Goal: Navigation & Orientation: Find specific page/section

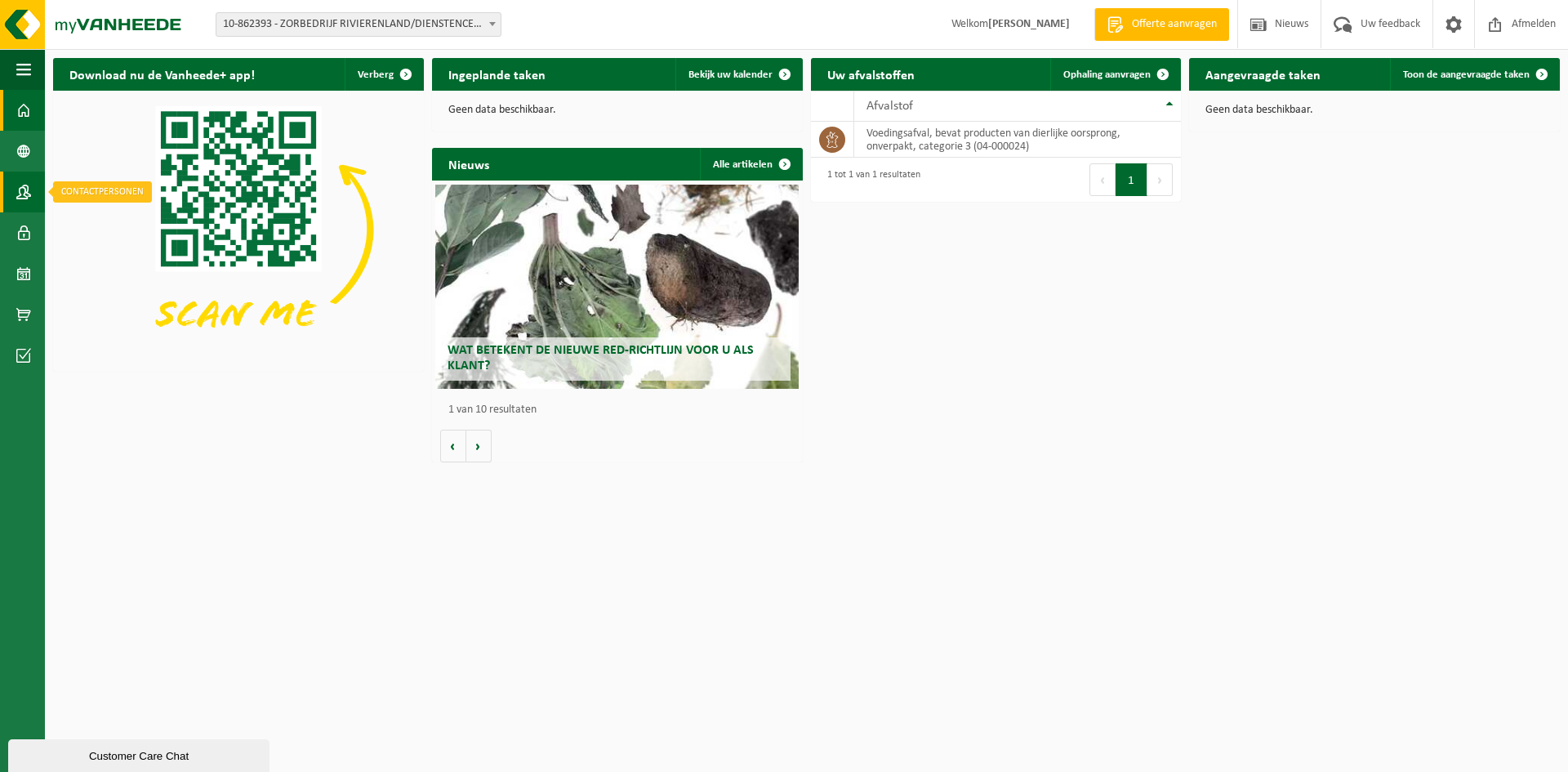
click at [24, 189] on span at bounding box center [23, 192] width 15 height 41
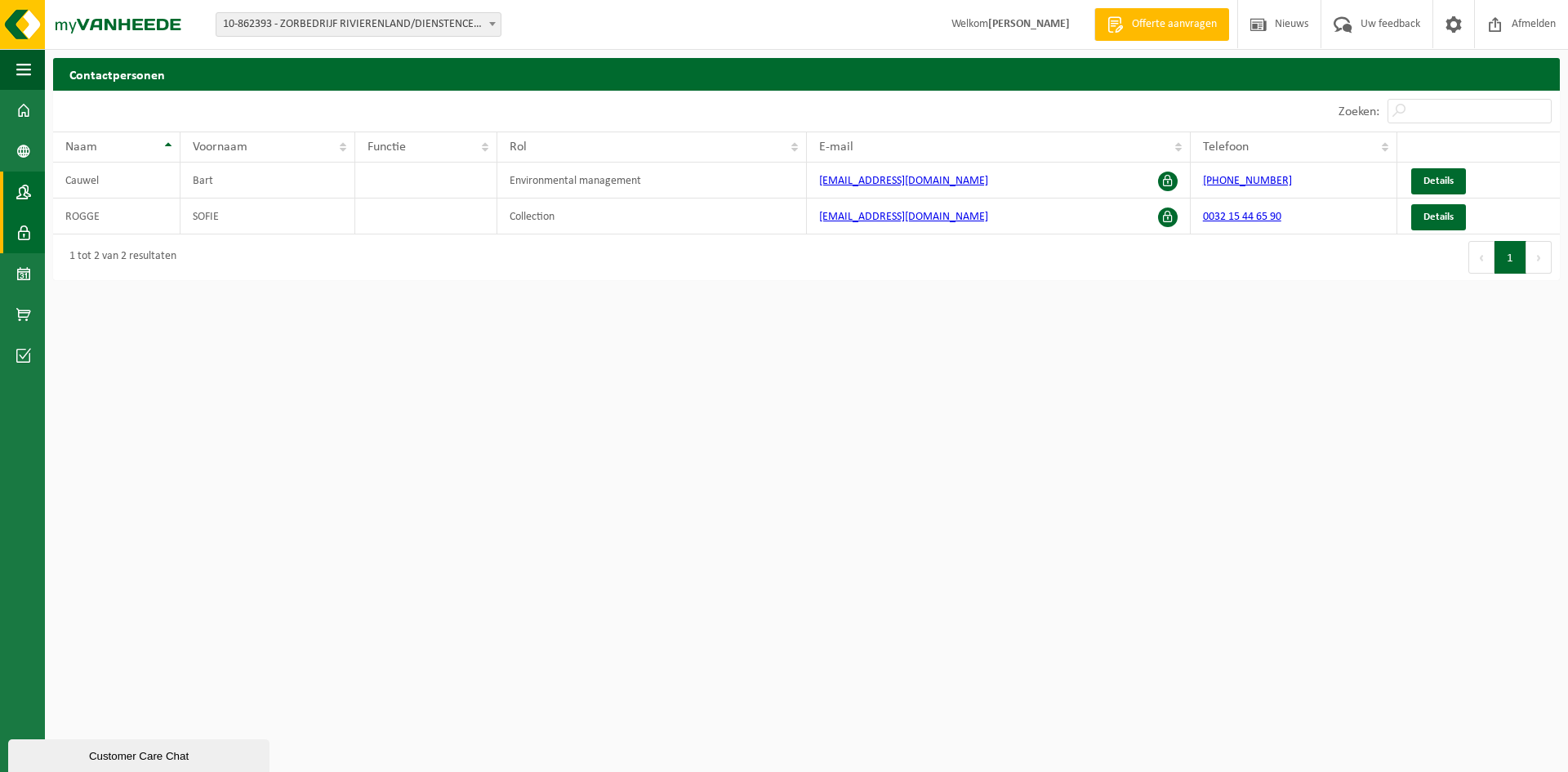
click at [20, 232] on span at bounding box center [23, 233] width 15 height 41
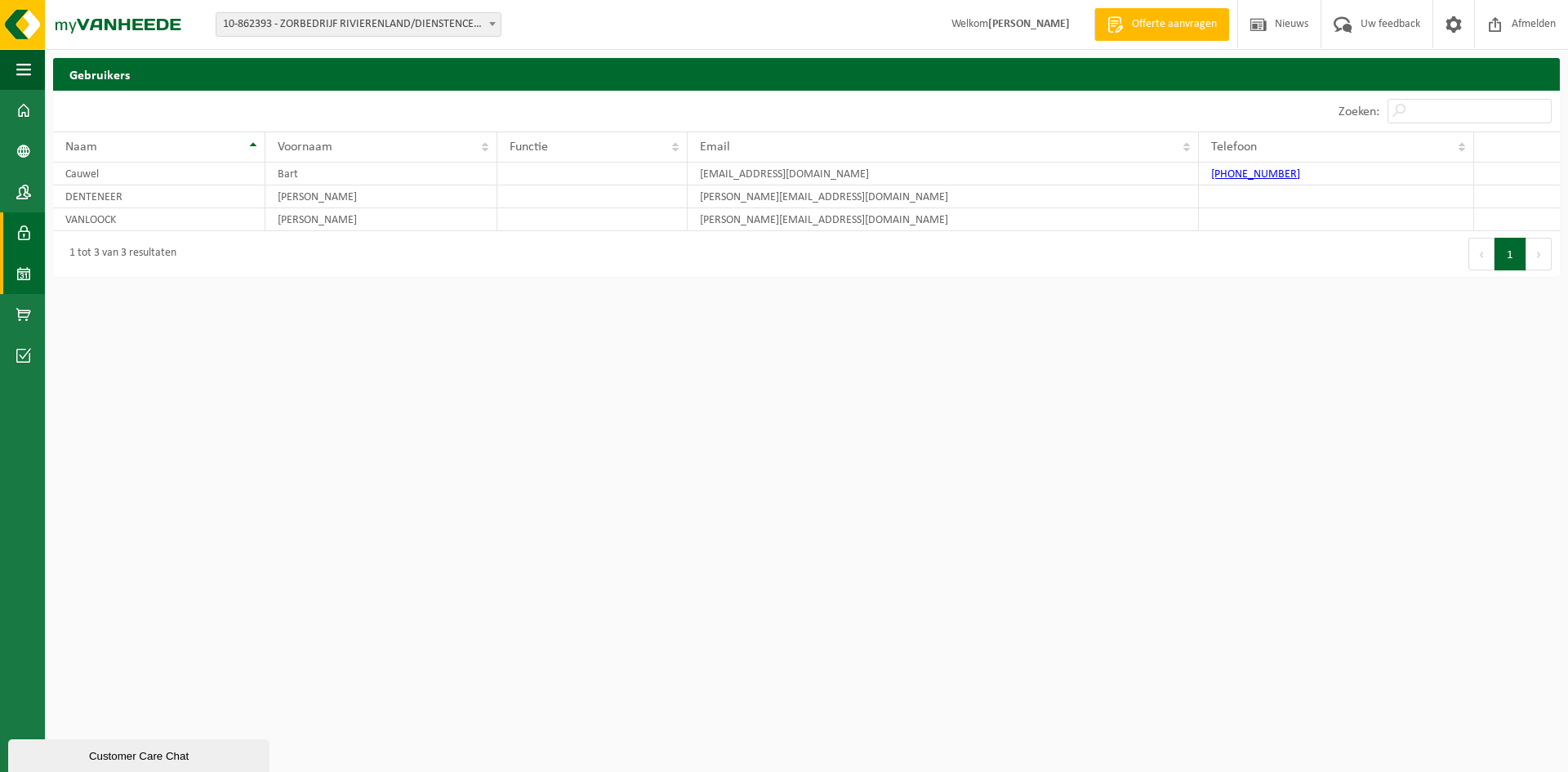
click at [16, 274] on span at bounding box center [23, 274] width 15 height 41
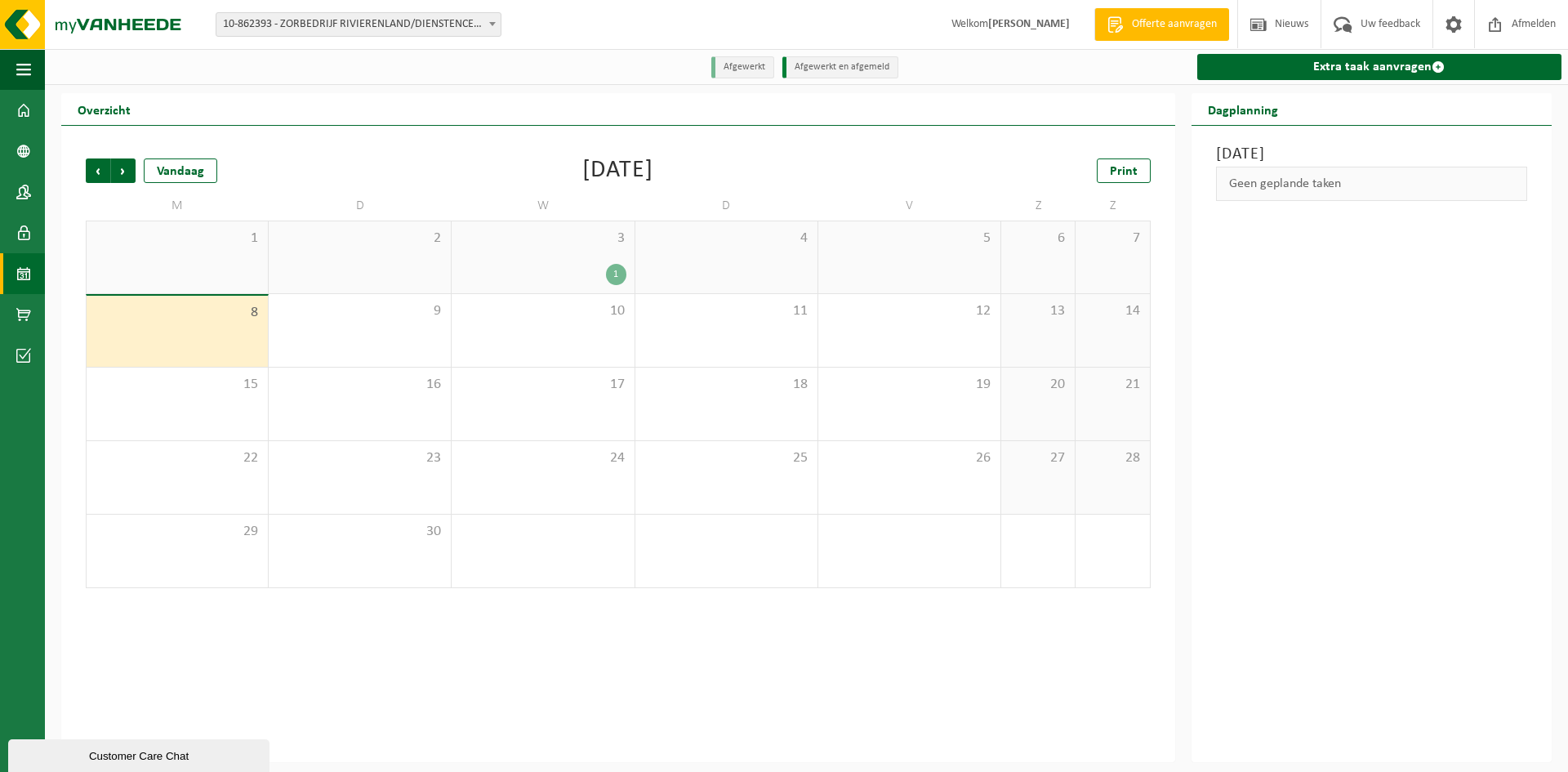
click at [608, 275] on div "1" at bounding box center [617, 274] width 21 height 22
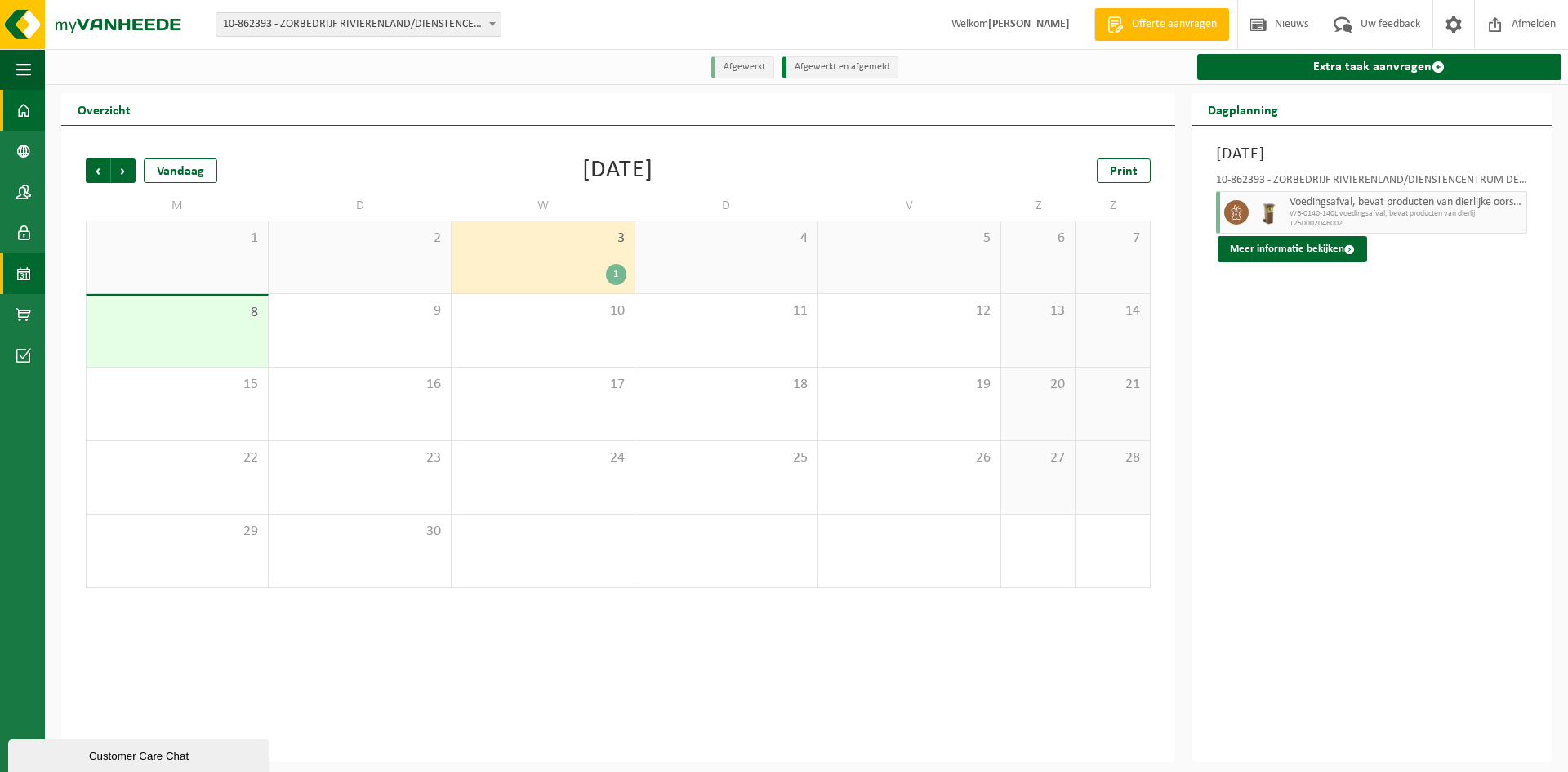
click at [23, 112] on span at bounding box center [23, 111] width 15 height 41
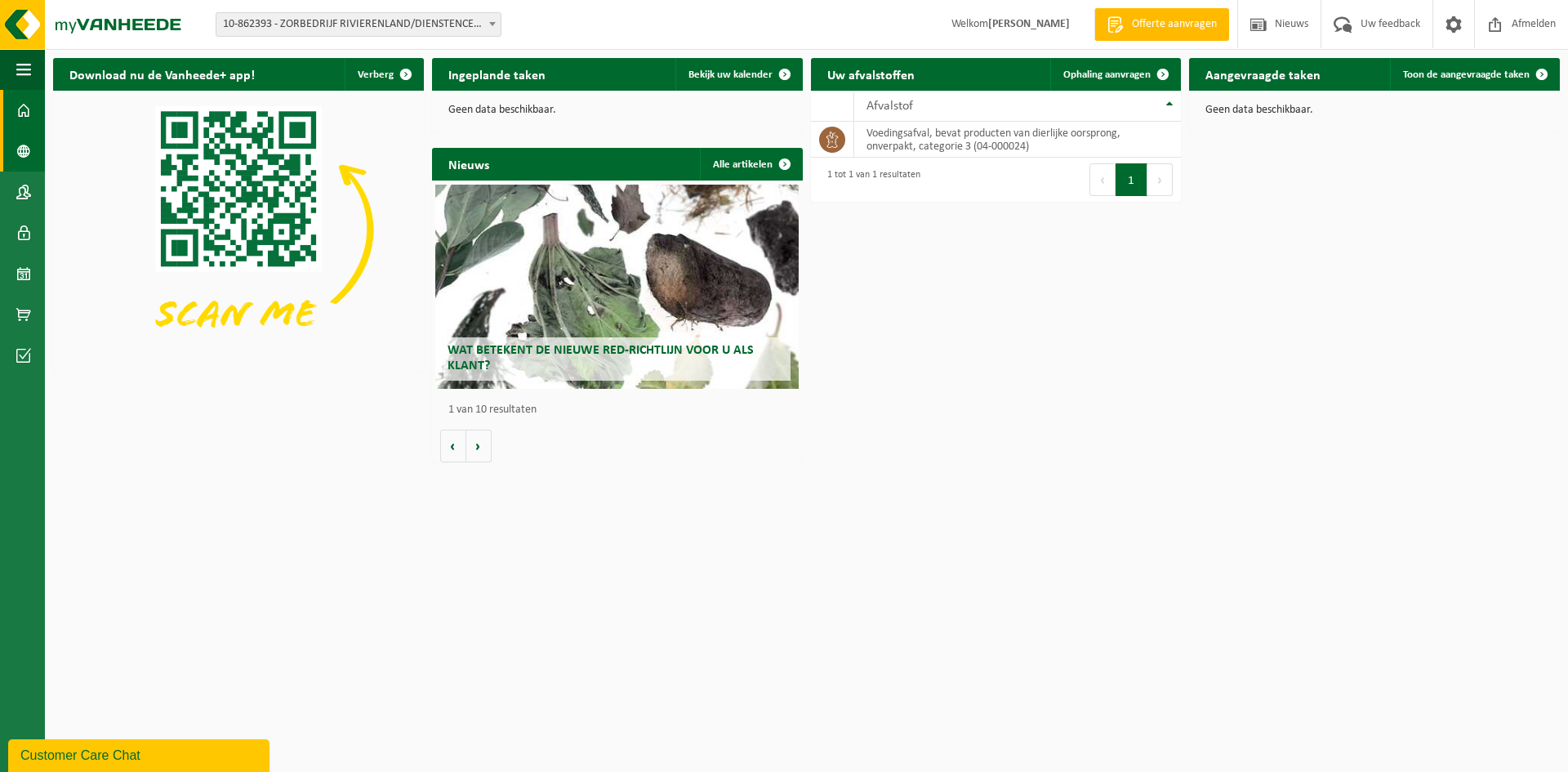
click at [17, 156] on span at bounding box center [23, 151] width 15 height 41
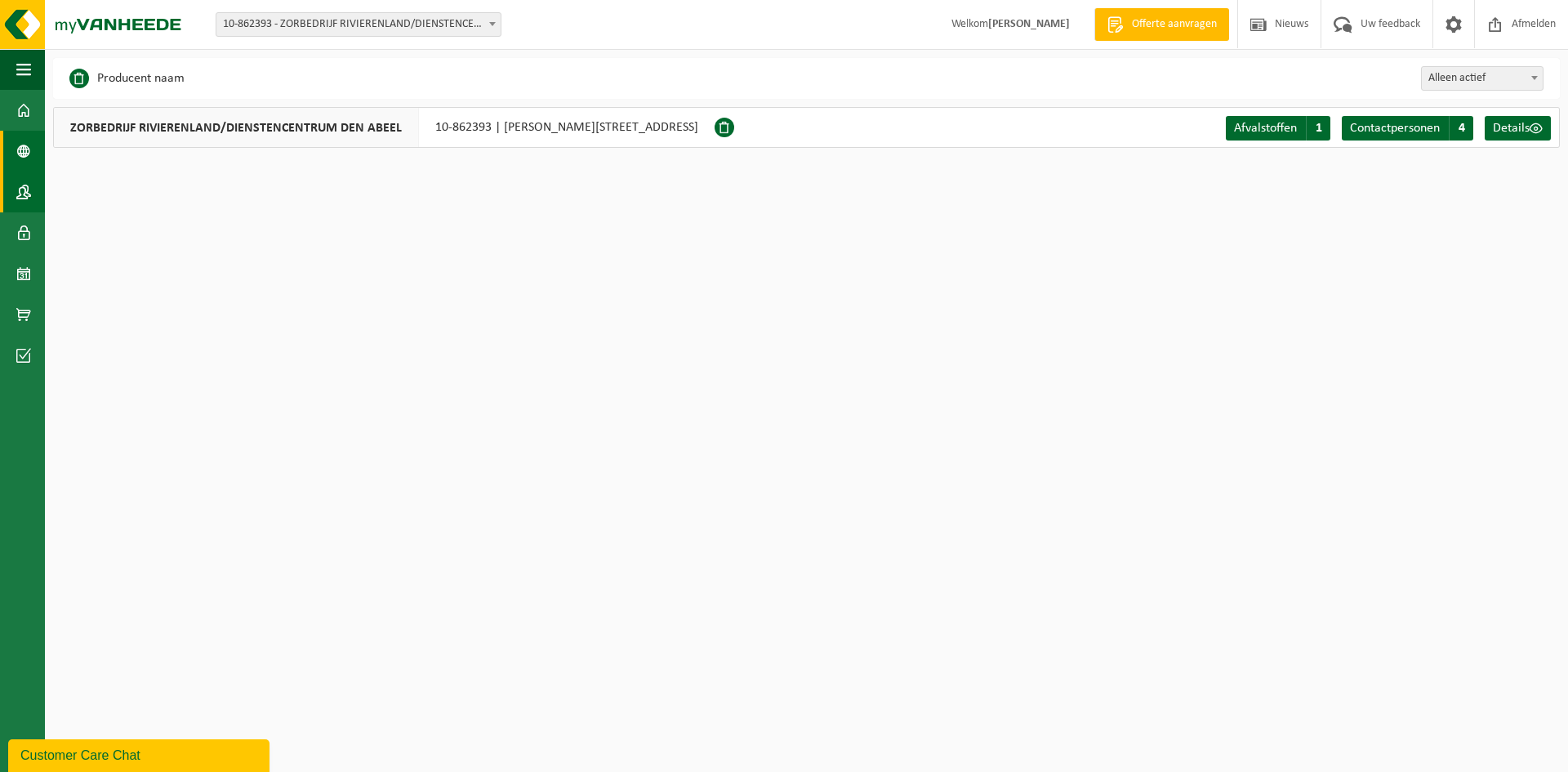
click at [34, 198] on link "Contactpersonen" at bounding box center [23, 192] width 45 height 41
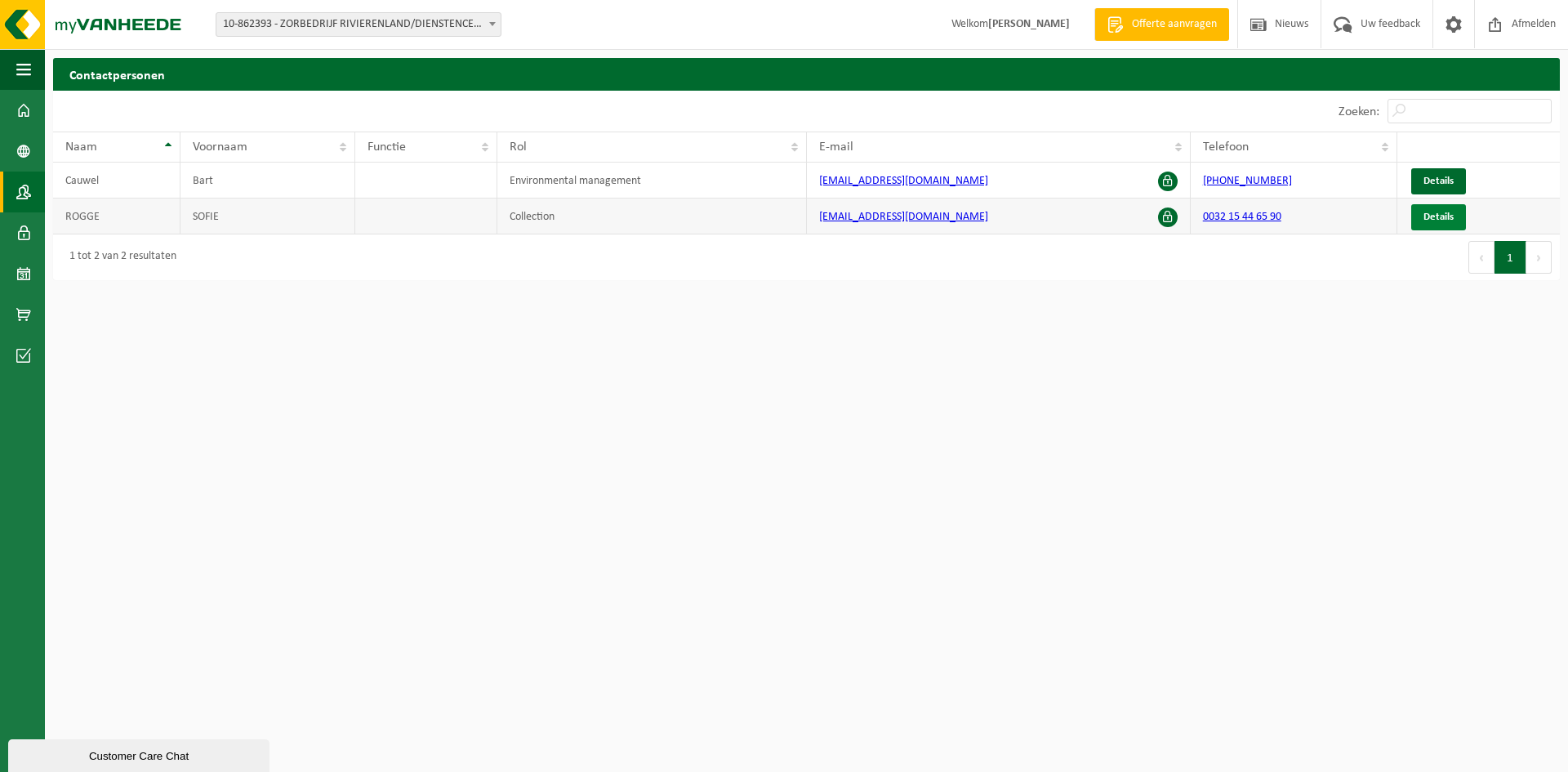
click at [1442, 218] on span "Details" at bounding box center [1439, 216] width 30 height 10
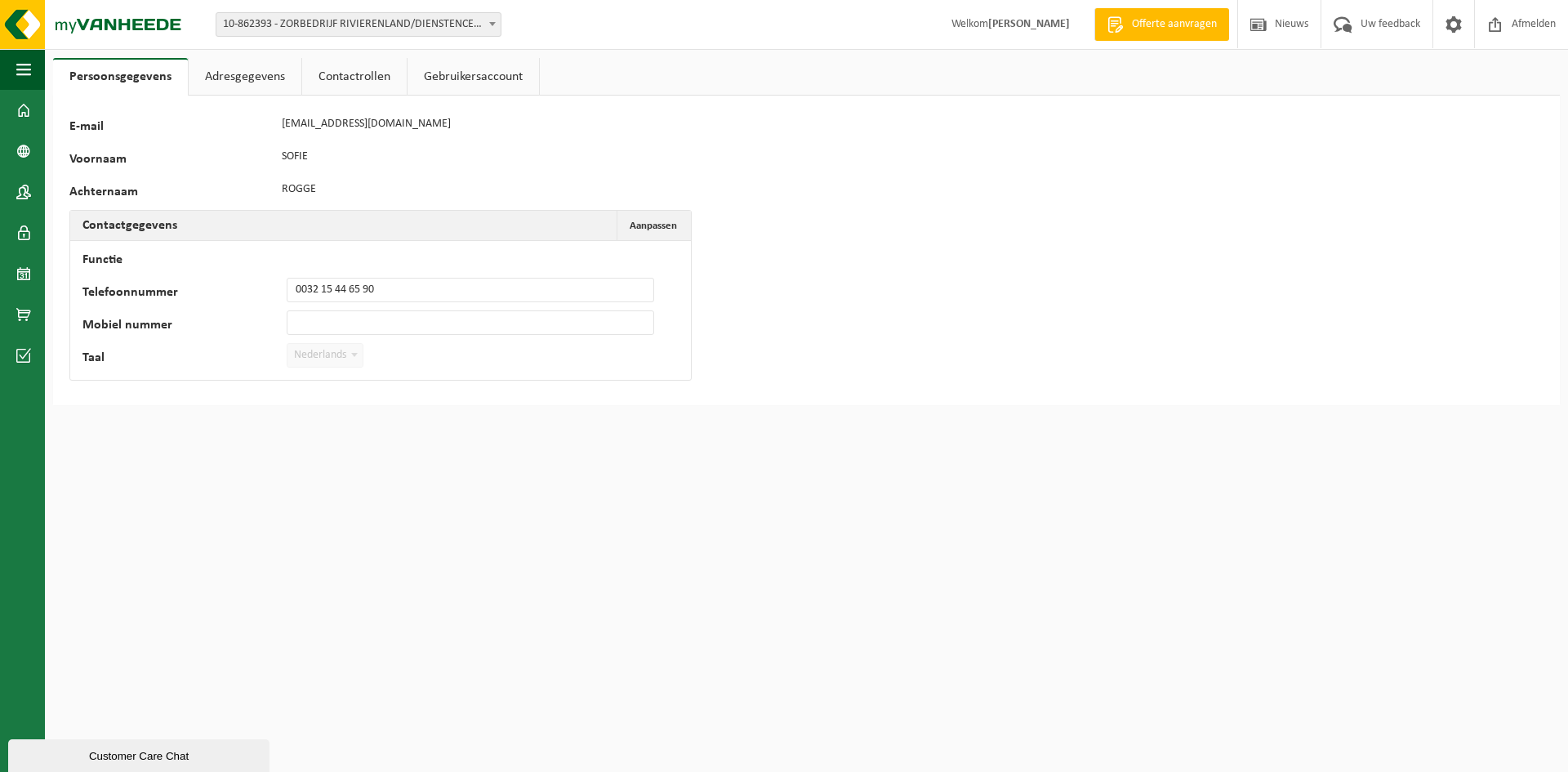
click at [336, 73] on link "Contactrollen" at bounding box center [354, 77] width 104 height 38
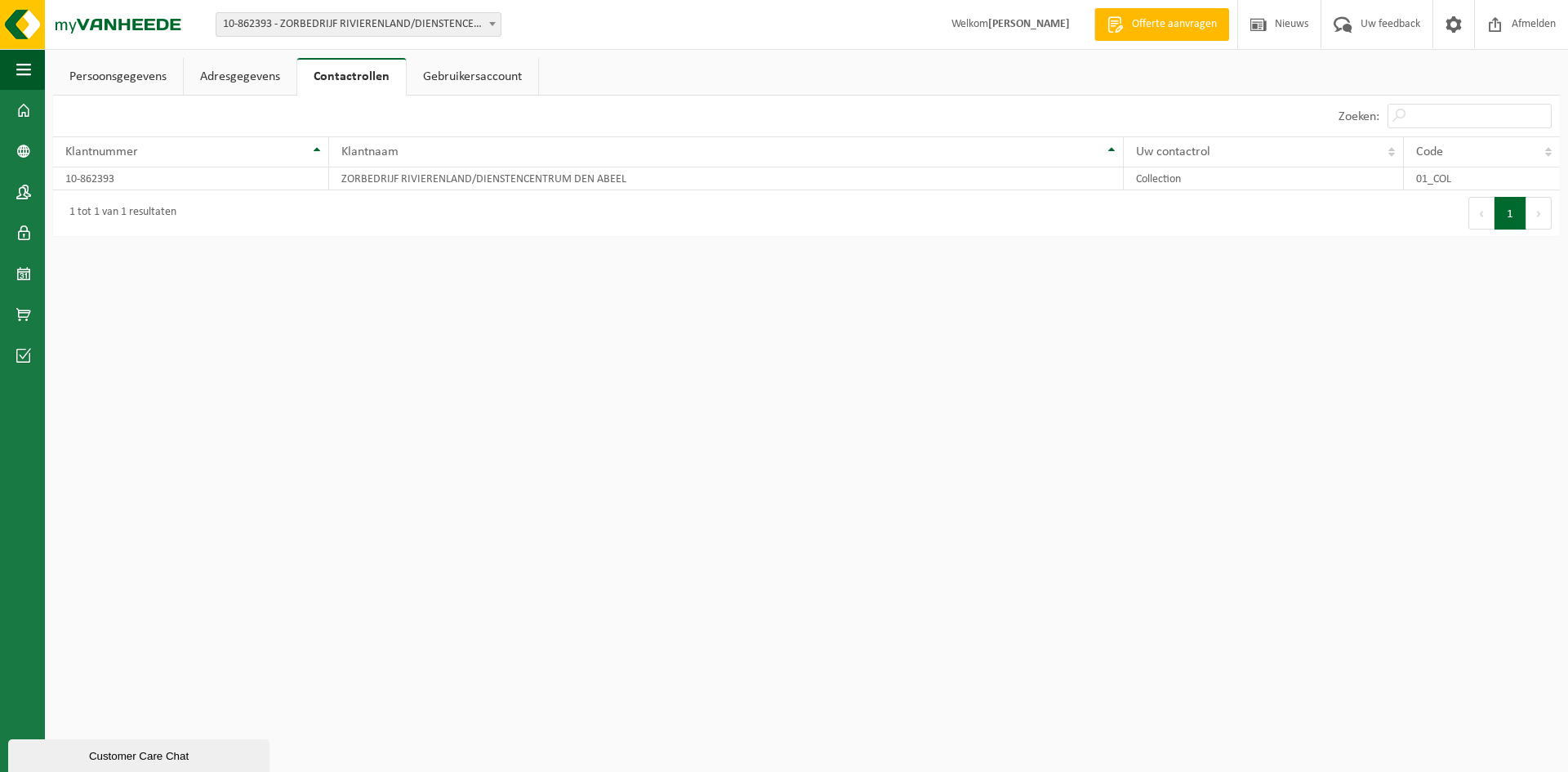
click at [241, 76] on link "Adresgegevens" at bounding box center [240, 77] width 113 height 38
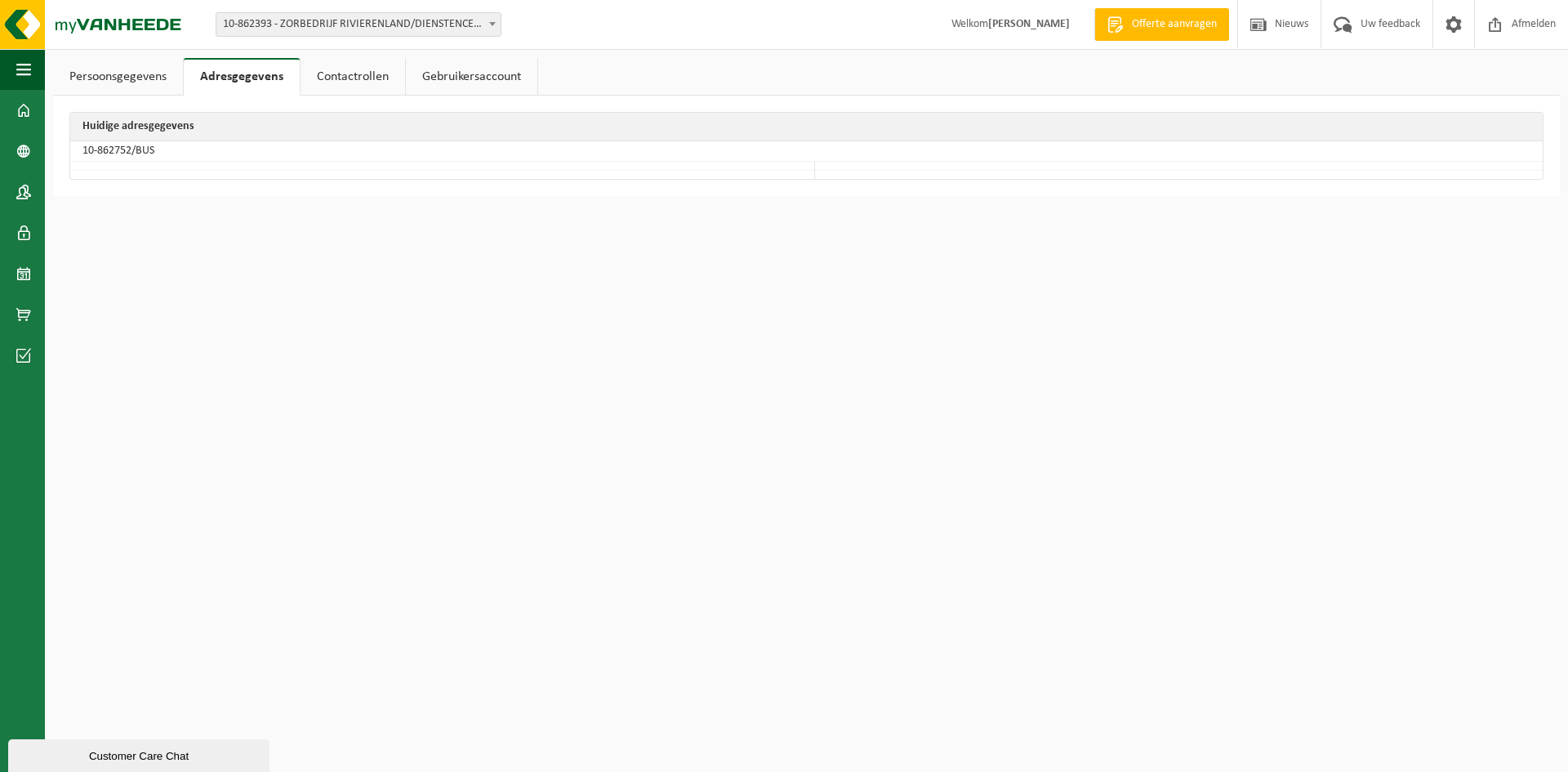
click at [306, 69] on link "Contactrollen" at bounding box center [352, 77] width 104 height 38
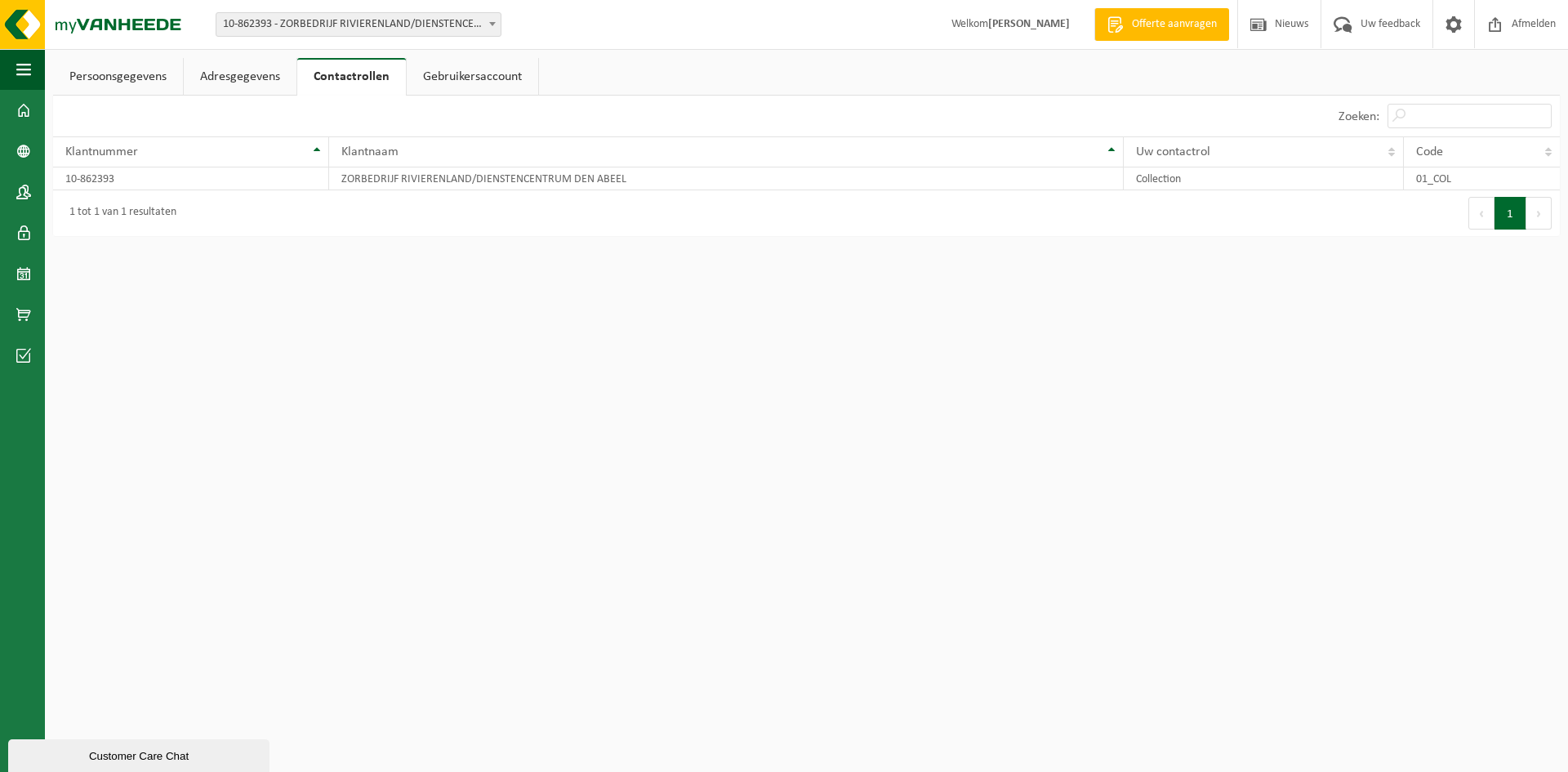
click at [458, 73] on link "Gebruikersaccount" at bounding box center [473, 77] width 131 height 38
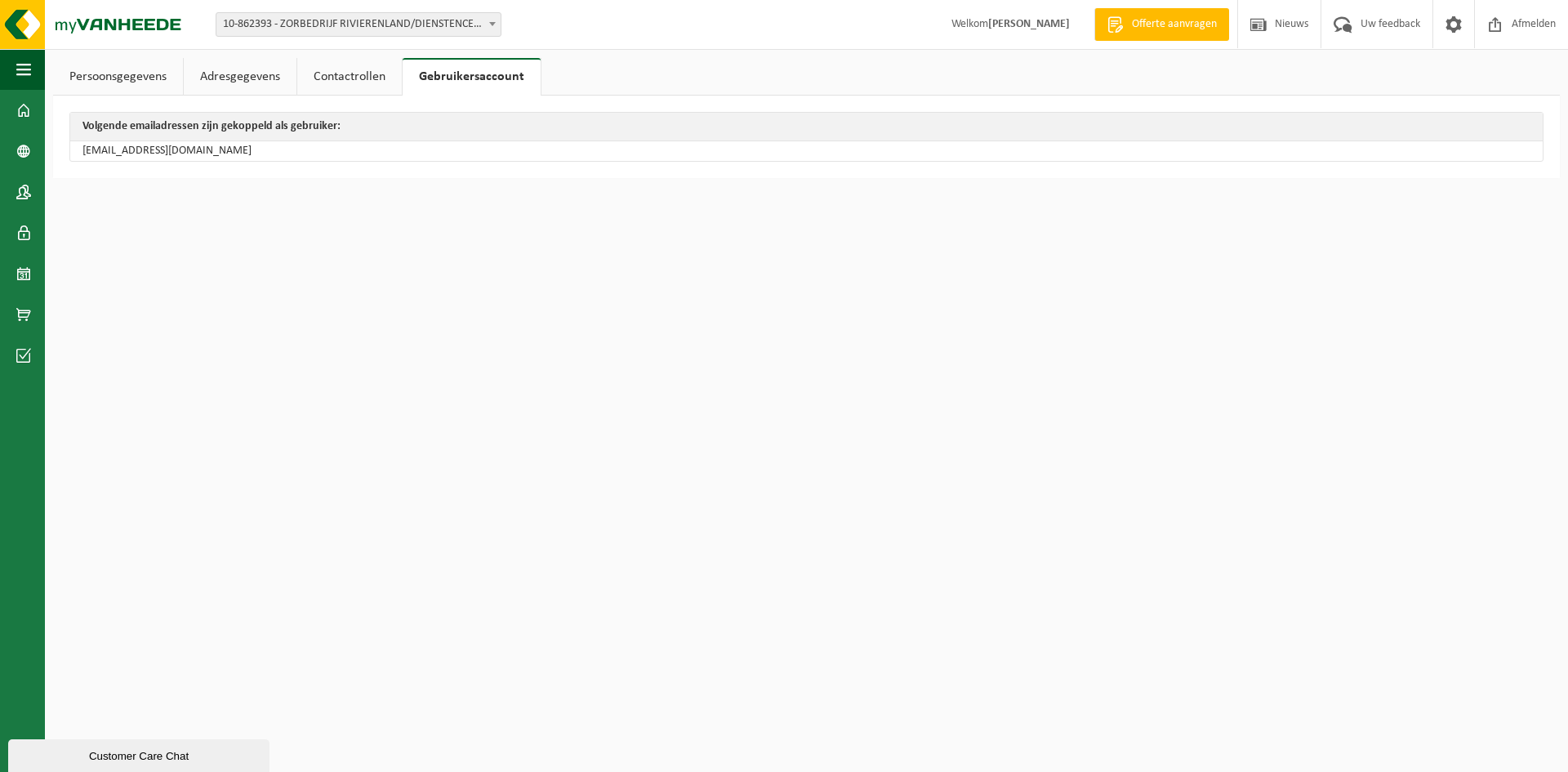
click at [128, 78] on link "Persoonsgegevens" at bounding box center [118, 77] width 129 height 38
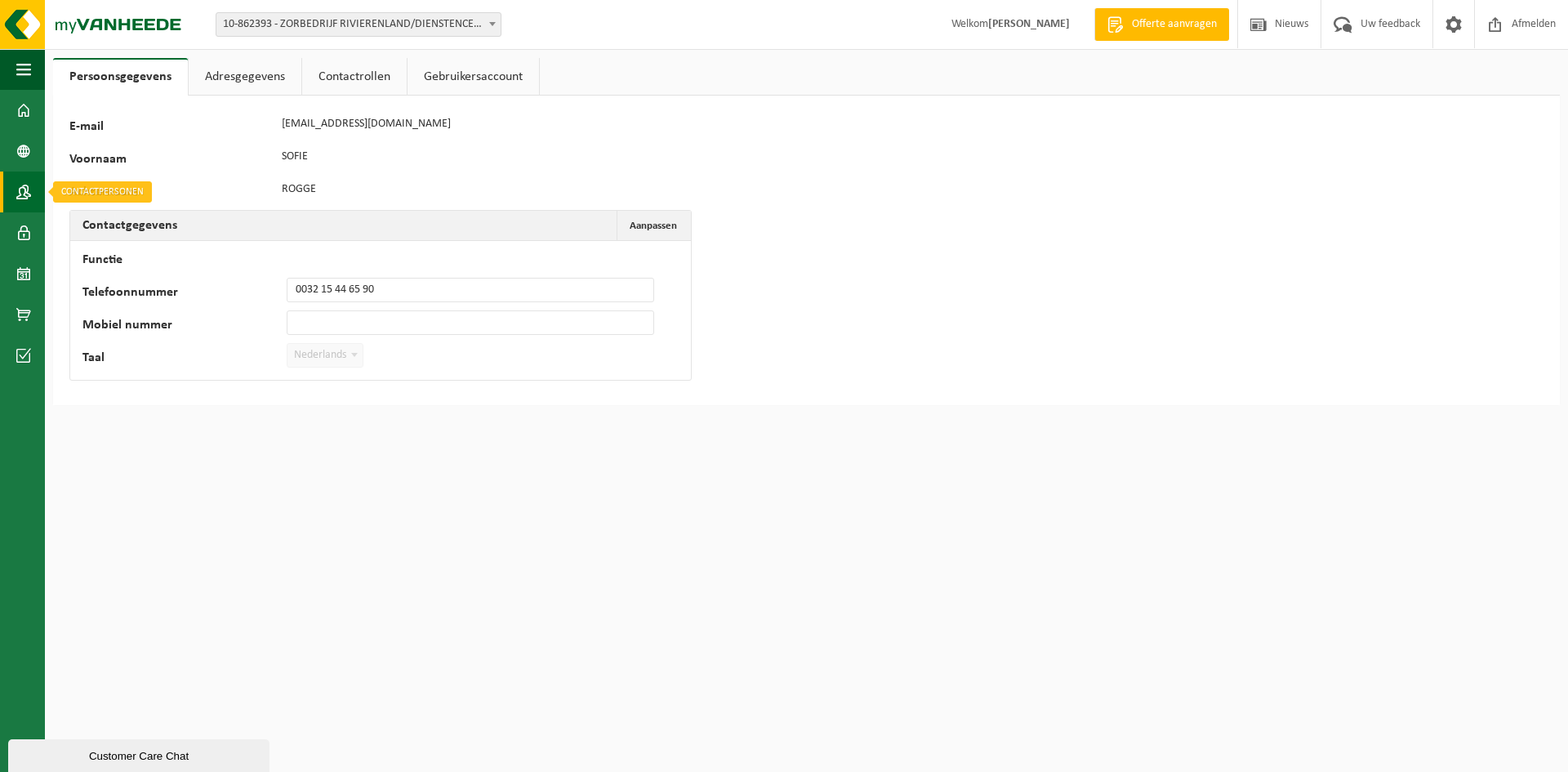
click at [13, 198] on link "Contactpersonen" at bounding box center [23, 192] width 45 height 41
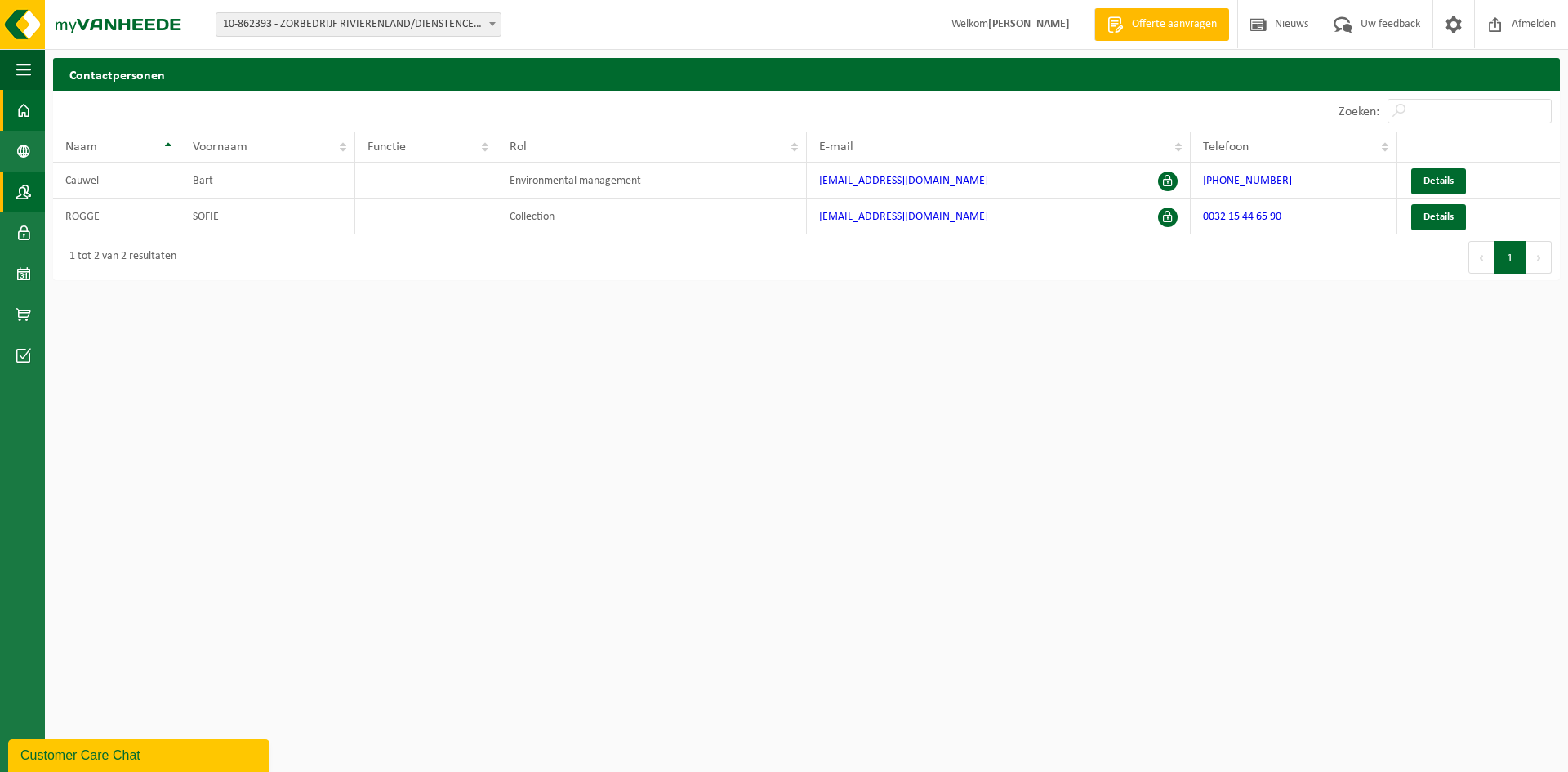
click at [23, 111] on span at bounding box center [23, 111] width 15 height 41
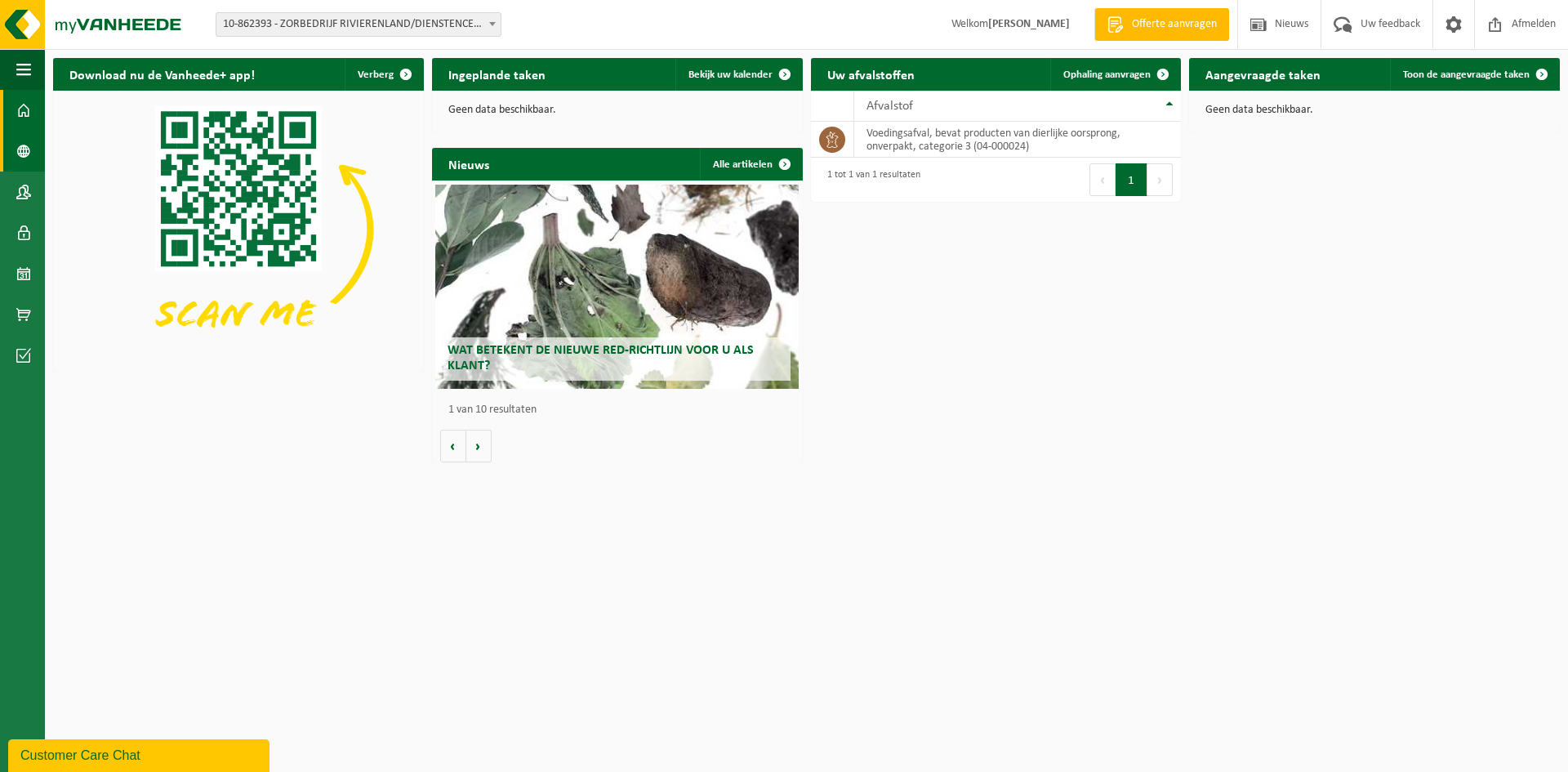
click at [18, 149] on span at bounding box center [23, 151] width 15 height 41
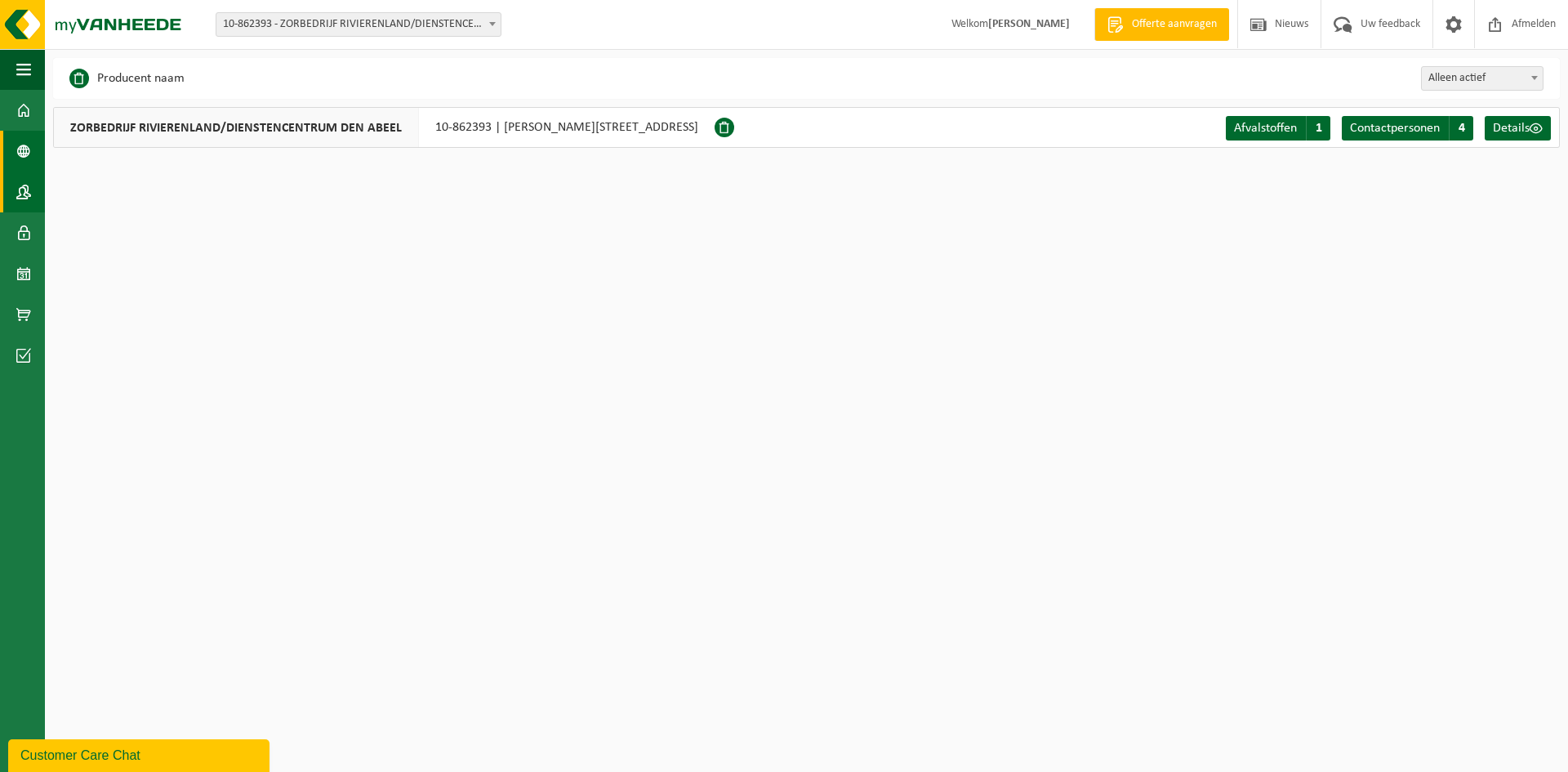
click at [24, 199] on span at bounding box center [23, 192] width 15 height 41
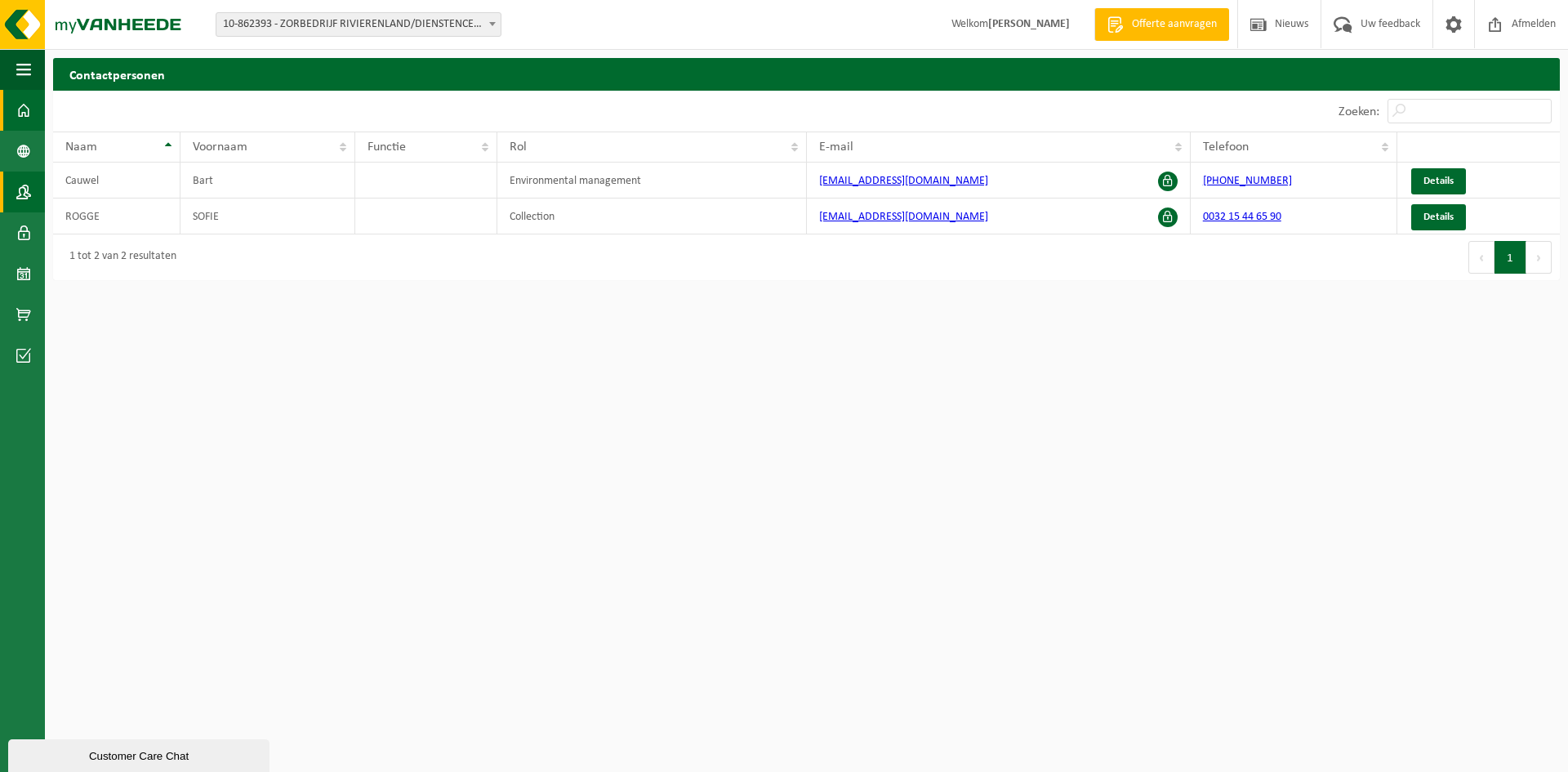
click at [13, 111] on link "Dashboard" at bounding box center [23, 111] width 45 height 41
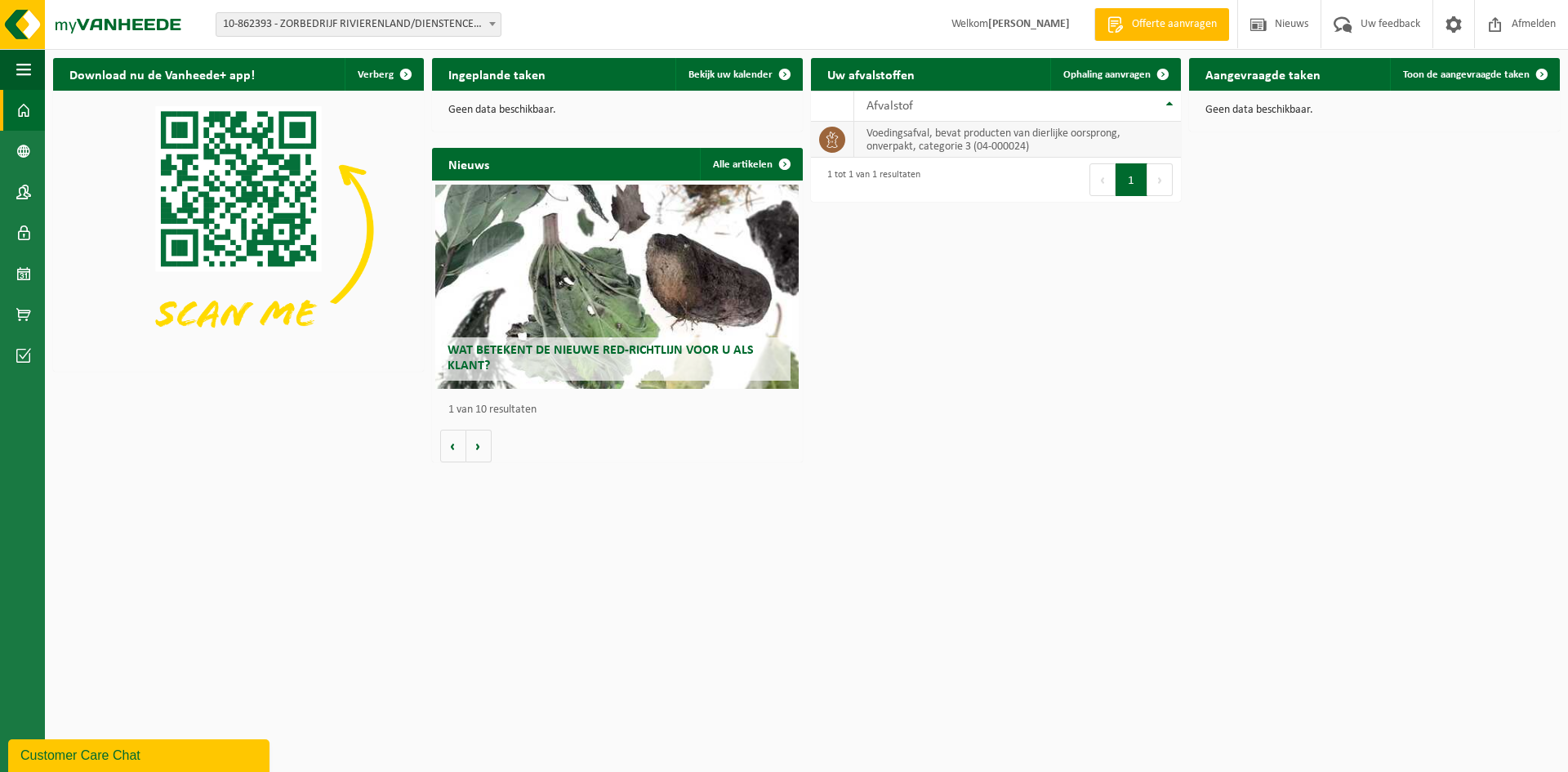
click at [1031, 128] on td "voedingsafval, bevat producten van dierlijke oorsprong, onverpakt, categorie 3 …" at bounding box center [1018, 140] width 327 height 36
click at [959, 137] on td "voedingsafval, bevat producten van dierlijke oorsprong, onverpakt, categorie 3 …" at bounding box center [1018, 140] width 327 height 36
click at [23, 193] on span at bounding box center [23, 192] width 15 height 41
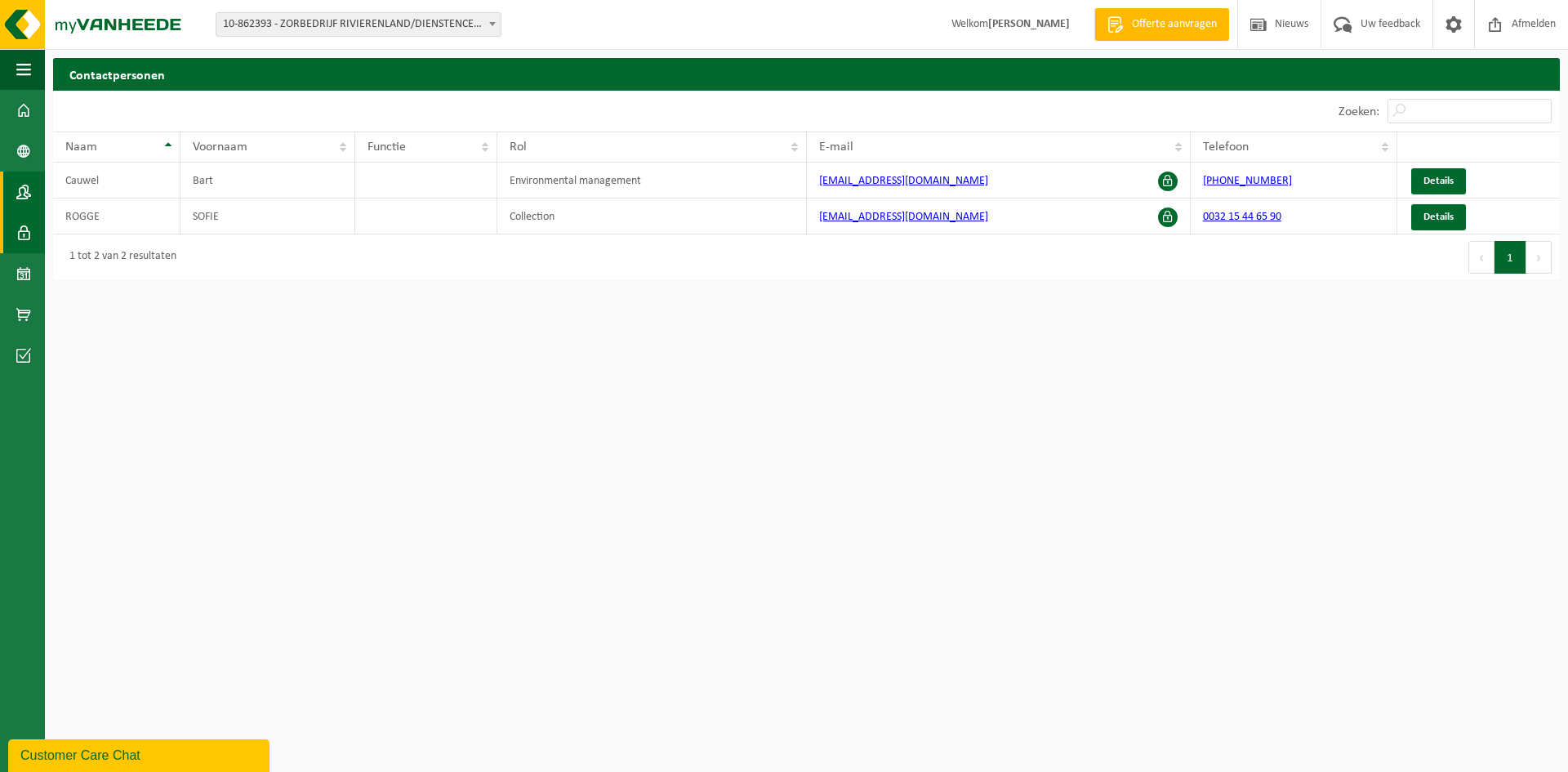
click at [18, 239] on span at bounding box center [23, 233] width 15 height 41
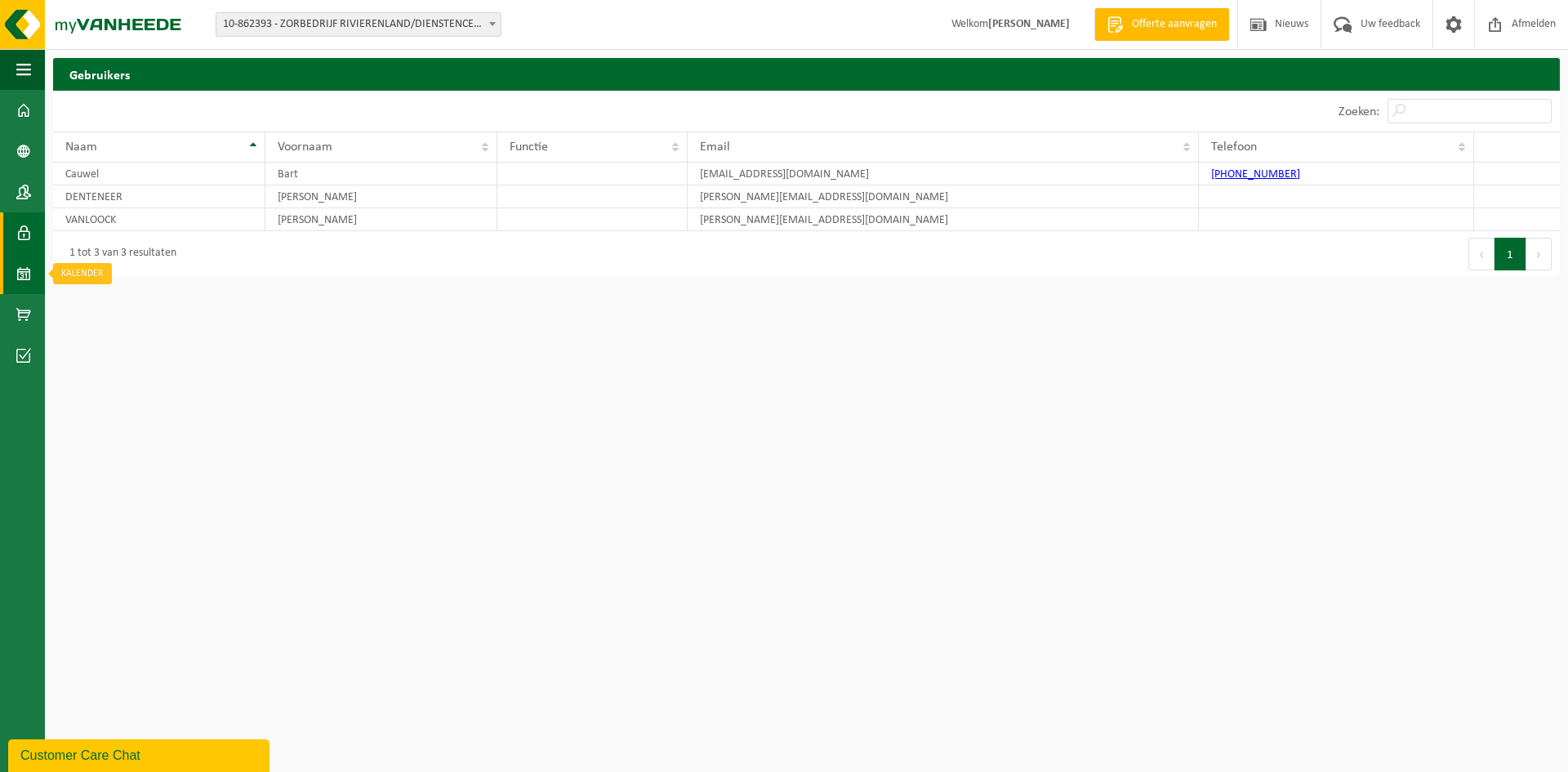
click at [23, 278] on span at bounding box center [23, 274] width 15 height 41
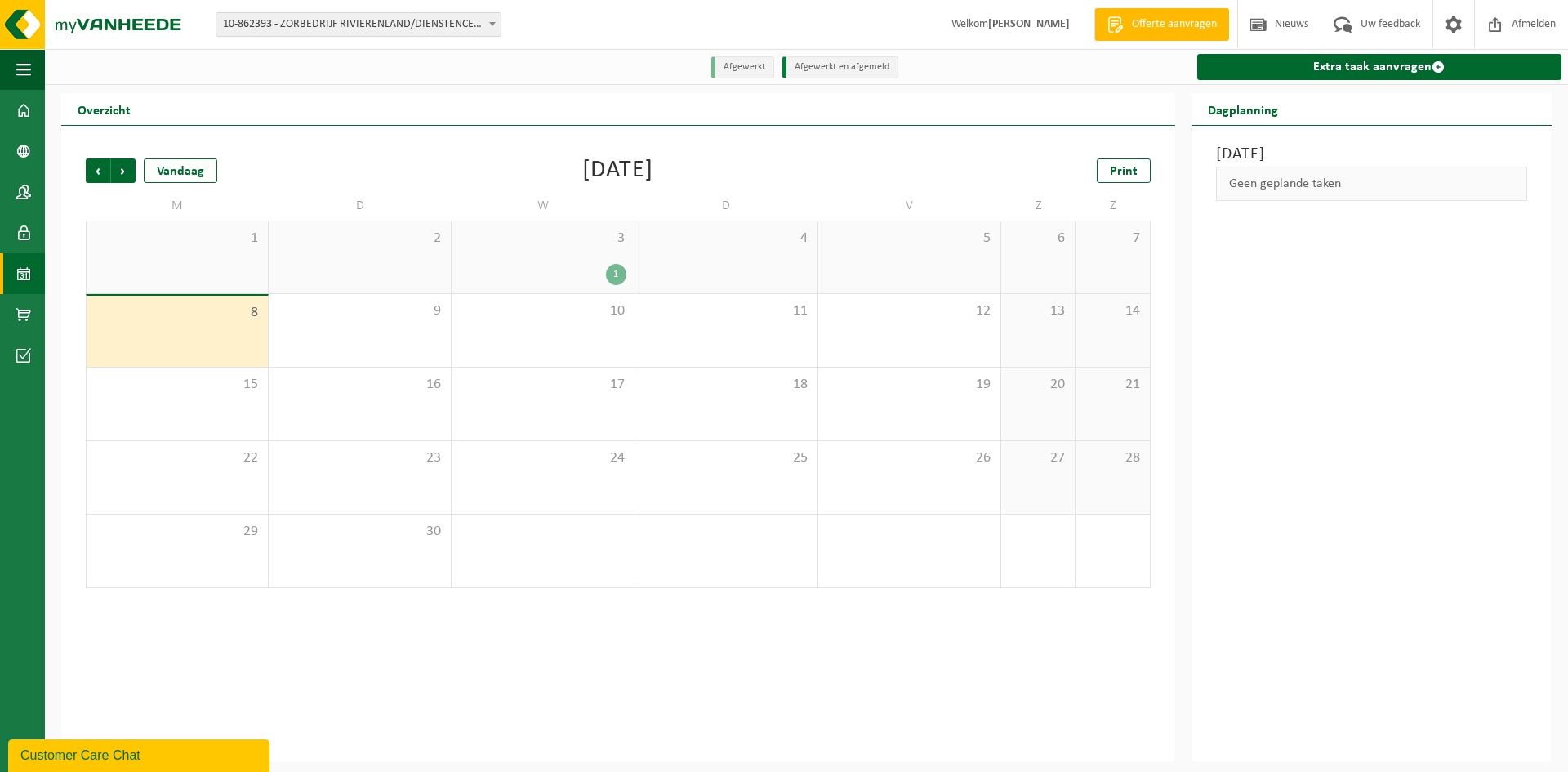
click at [595, 268] on div "1" at bounding box center [542, 274] width 166 height 22
